Goal: Find specific page/section

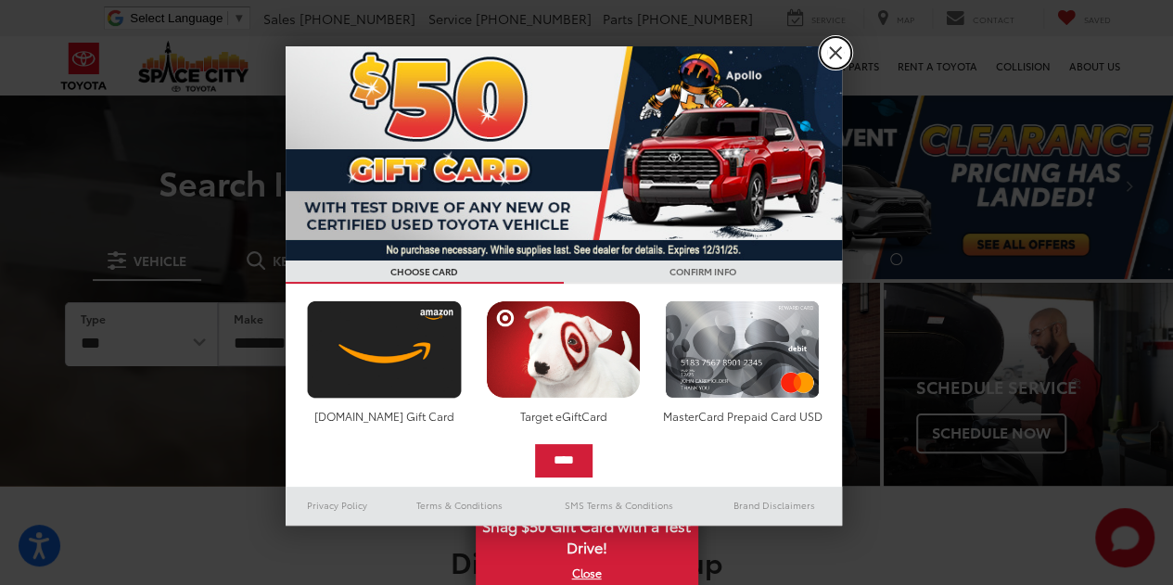
click at [831, 50] on link "X" at bounding box center [836, 53] width 32 height 32
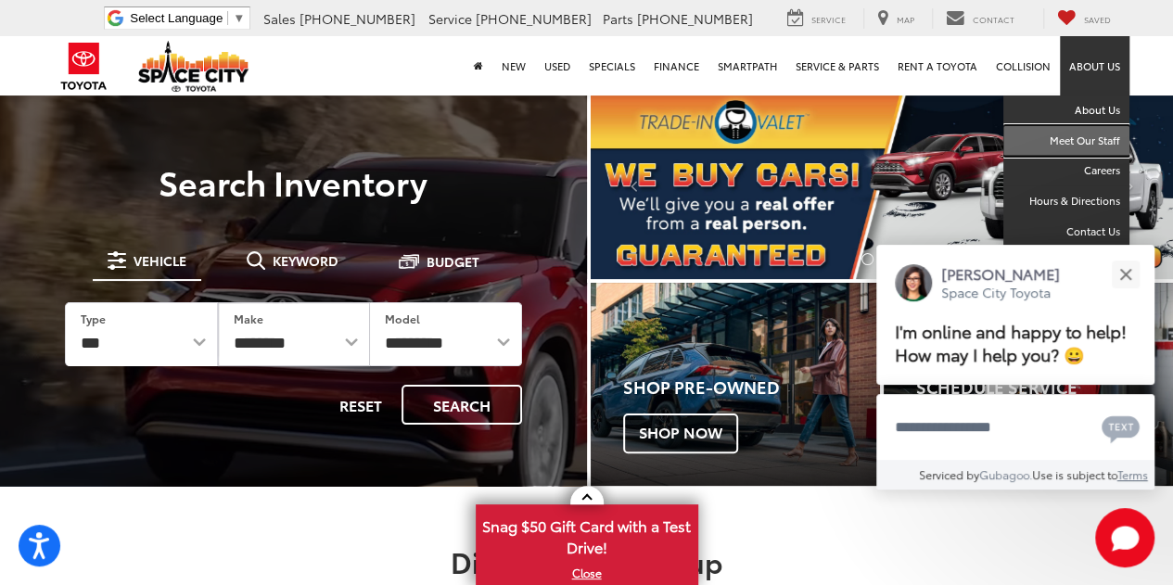
click at [1097, 137] on link "Meet Our Staff" at bounding box center [1067, 141] width 126 height 31
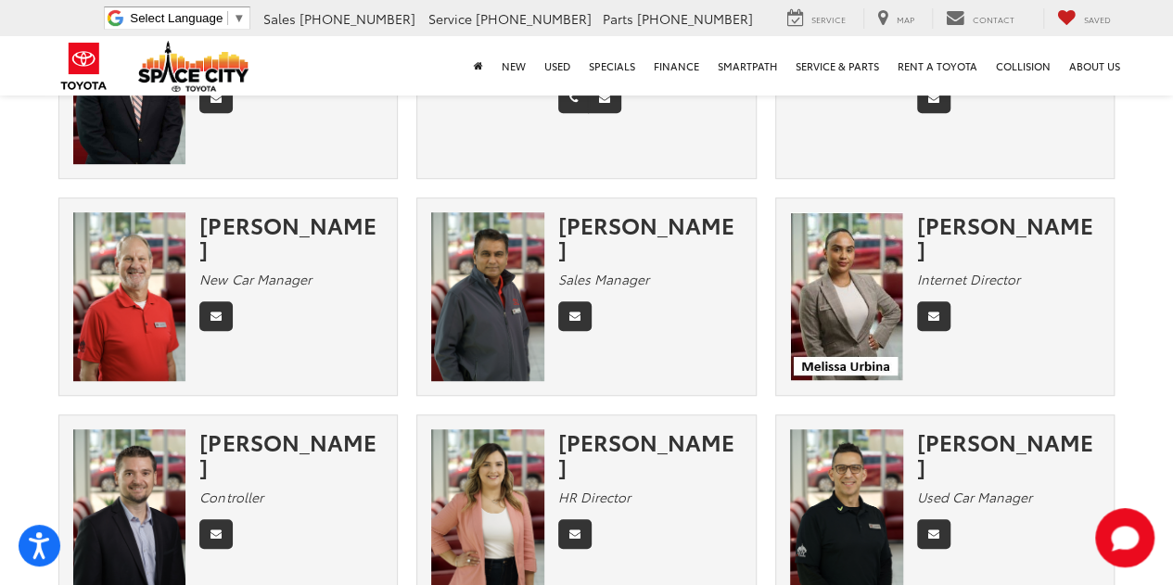
scroll to position [464, 0]
